Goal: Book appointment/travel/reservation

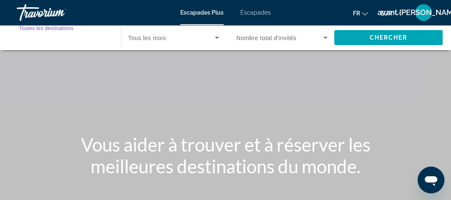
click at [78, 42] on input "Destination Toutes les destinations" at bounding box center [64, 38] width 91 height 10
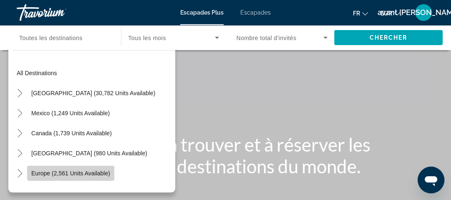
click at [54, 172] on span "Europe (2,561 units available)" at bounding box center [70, 173] width 79 height 7
type input "**********"
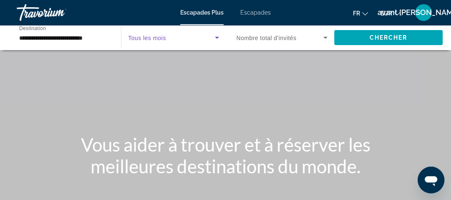
click at [214, 36] on icon "Widget de recherche" at bounding box center [217, 38] width 10 height 10
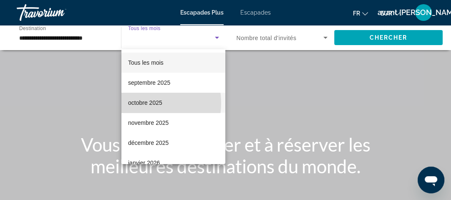
click at [141, 103] on font "octobre 2025" at bounding box center [145, 102] width 34 height 7
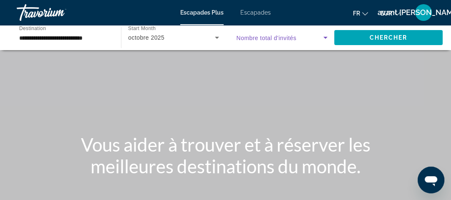
click at [323, 37] on icon "Widget de recherche" at bounding box center [325, 38] width 10 height 10
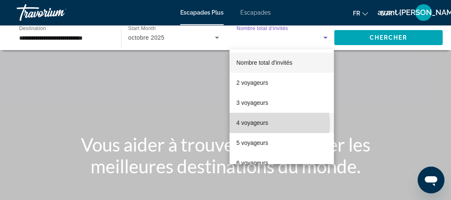
click at [270, 123] on mat-option "4 voyageurs" at bounding box center [281, 123] width 104 height 20
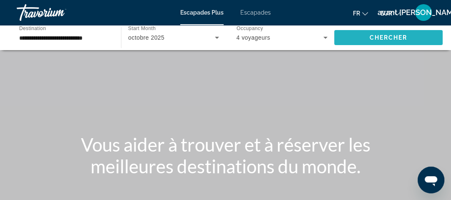
click at [372, 41] on span "Widget de recherche" at bounding box center [388, 38] width 108 height 20
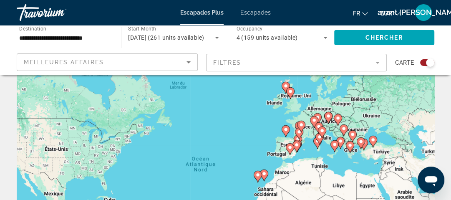
scroll to position [43, 0]
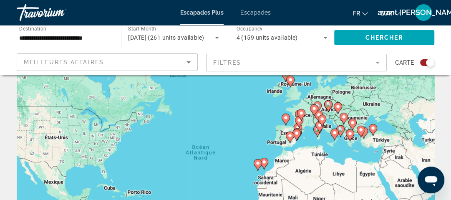
click at [350, 134] on image "Contenu principal" at bounding box center [349, 133] width 5 height 5
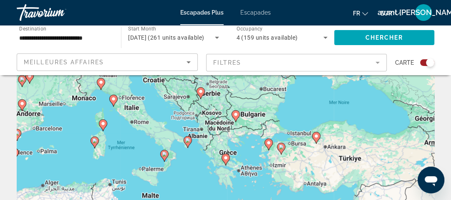
click at [23, 80] on image "Contenu principal" at bounding box center [22, 79] width 5 height 5
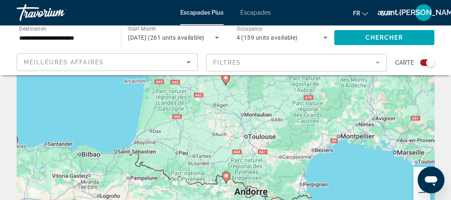
scroll to position [136, 0]
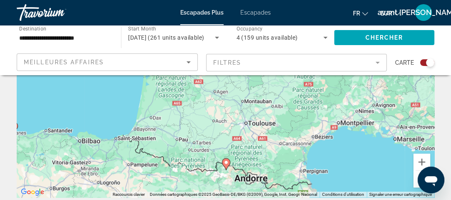
click at [415, 184] on button "Zoom arrière" at bounding box center [421, 179] width 17 height 17
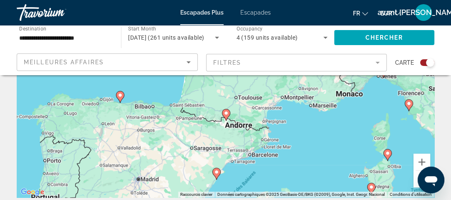
click at [415, 184] on button "Zoom arrière" at bounding box center [421, 179] width 17 height 17
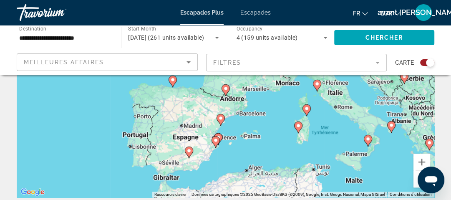
click at [389, 125] on image "Contenu principal" at bounding box center [391, 125] width 5 height 5
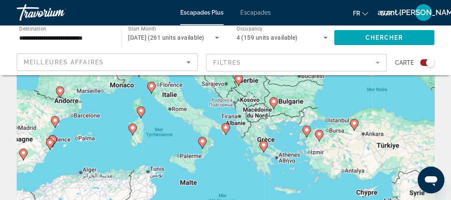
scroll to position [70, 0]
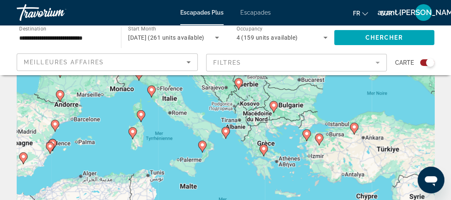
click at [224, 133] on icon "Contenu principal" at bounding box center [225, 132] width 8 height 11
type input "**********"
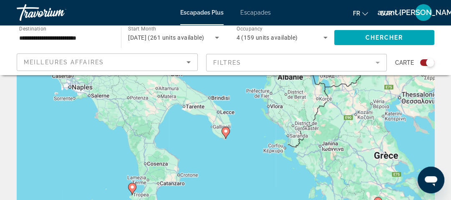
click at [131, 190] on icon "Contenu principal" at bounding box center [132, 188] width 8 height 11
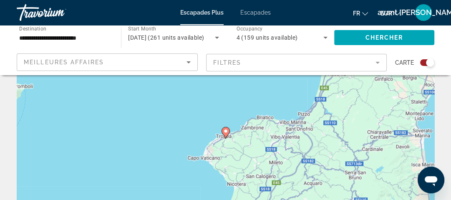
click at [225, 133] on image "Contenu principal" at bounding box center [225, 130] width 5 height 5
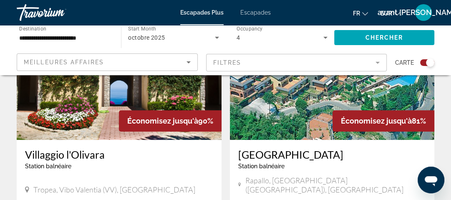
scroll to position [335, 0]
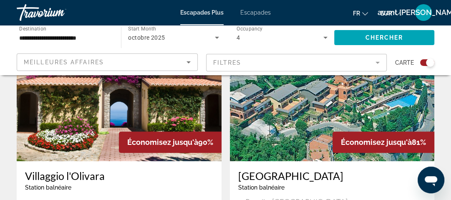
click at [110, 126] on img "Contenu principal" at bounding box center [119, 94] width 205 height 133
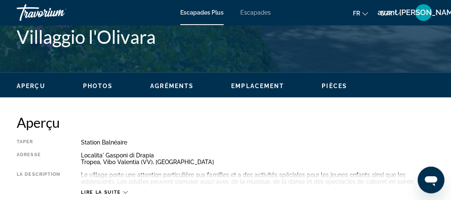
scroll to position [357, 0]
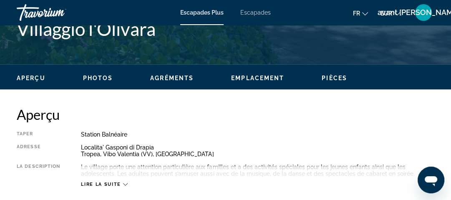
click at [361, 17] on button "fr English Español Français Italiano Português русский" at bounding box center [360, 13] width 15 height 12
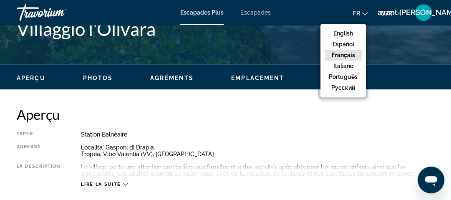
click at [345, 55] on button "Français" at bounding box center [343, 55] width 37 height 11
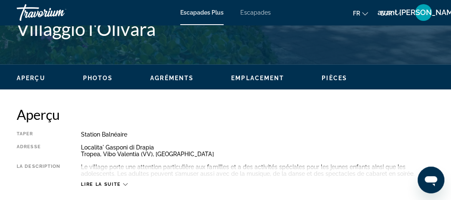
click at [386, 13] on font "EUR" at bounding box center [386, 13] width 12 height 7
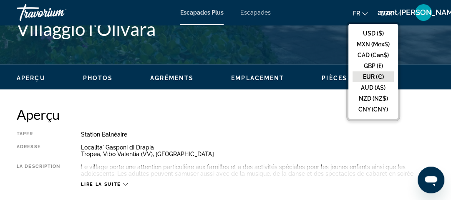
click at [374, 77] on button "EUR (€)" at bounding box center [372, 76] width 41 height 11
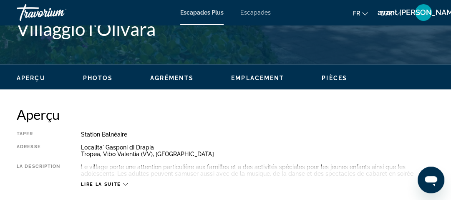
click at [364, 11] on icon "Changer de langue" at bounding box center [365, 14] width 6 height 6
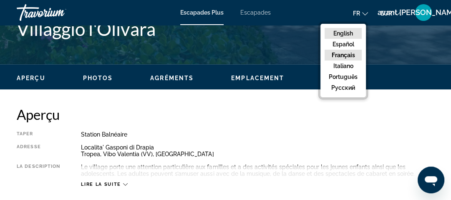
click at [347, 34] on button "English" at bounding box center [343, 33] width 37 height 11
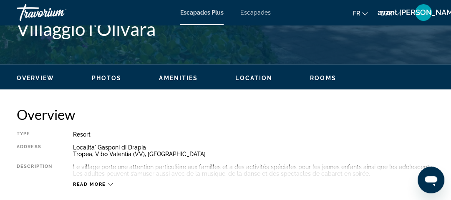
click at [358, 13] on font "fr" at bounding box center [356, 13] width 7 height 7
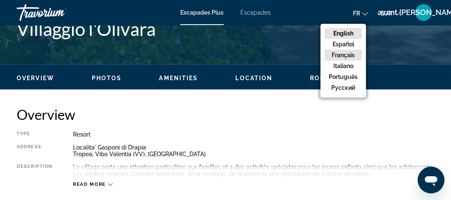
click at [345, 53] on button "Français" at bounding box center [343, 55] width 37 height 11
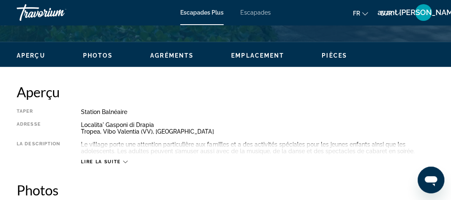
scroll to position [402, 0]
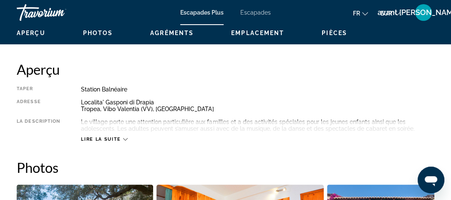
click at [97, 137] on span "Lire la suite" at bounding box center [101, 138] width 40 height 5
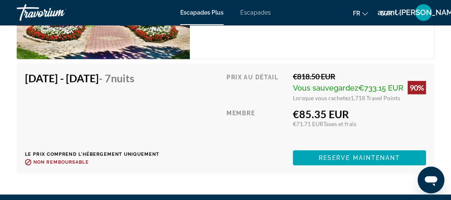
scroll to position [1815, 0]
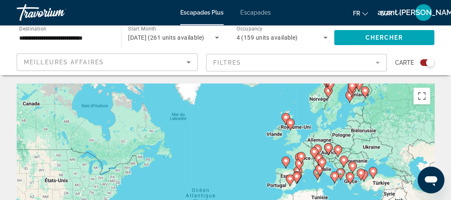
click at [349, 177] on image "Contenu principal" at bounding box center [349, 176] width 5 height 5
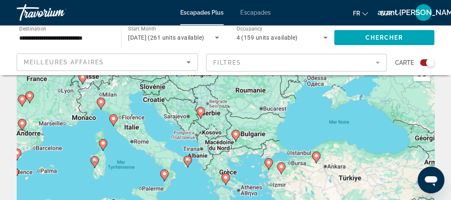
scroll to position [43, 0]
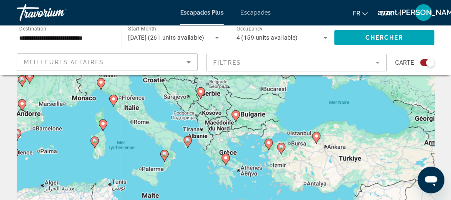
click at [224, 160] on icon "Contenu principal" at bounding box center [225, 159] width 8 height 11
type input "**********"
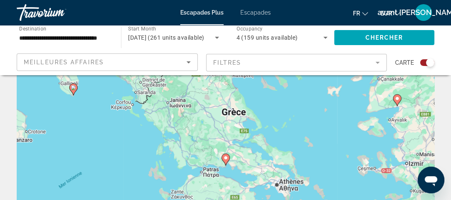
click at [224, 157] on image "Contenu principal" at bounding box center [225, 157] width 5 height 5
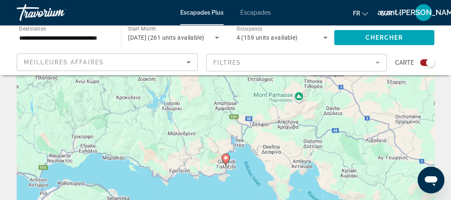
click at [224, 157] on image "Contenu principal" at bounding box center [225, 157] width 5 height 5
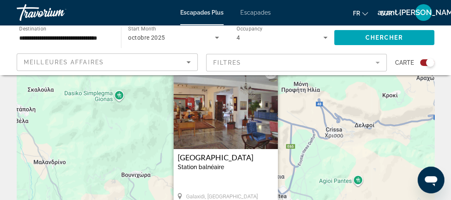
scroll to position [23, 0]
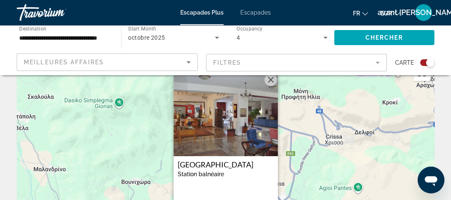
click at [203, 123] on img "Contenu principal" at bounding box center [226, 114] width 104 height 83
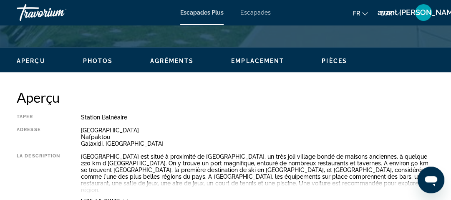
scroll to position [392, 0]
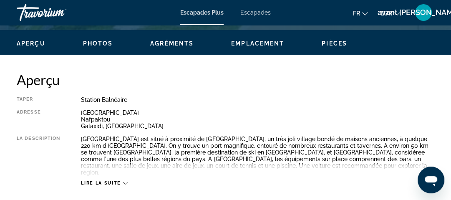
click at [106, 180] on span "Lire la suite" at bounding box center [101, 182] width 40 height 5
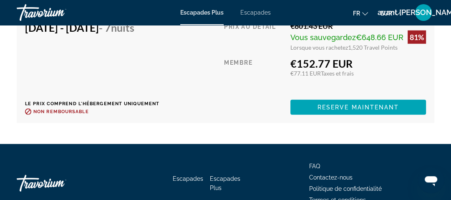
scroll to position [1723, 0]
